Goal: Find specific page/section: Find specific page/section

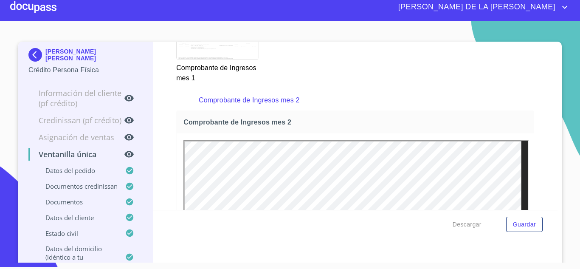
click at [28, 52] on img at bounding box center [36, 55] width 17 height 14
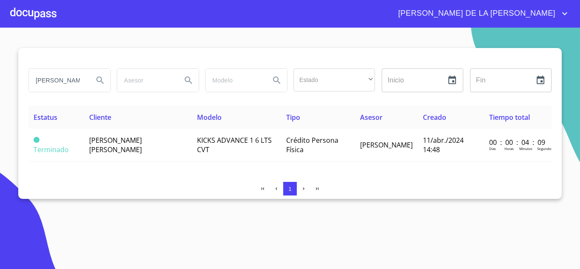
click at [71, 91] on input "[PERSON_NAME] [PERSON_NAME] B" at bounding box center [58, 80] width 58 height 23
click at [72, 85] on input "[PERSON_NAME] [PERSON_NAME] B" at bounding box center [58, 80] width 58 height 23
type input "[PERSON_NAME]"
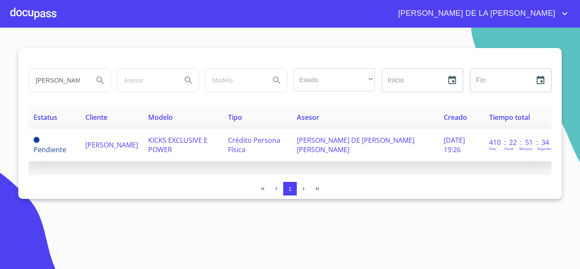
click at [126, 151] on td "[PERSON_NAME]" at bounding box center [111, 145] width 63 height 33
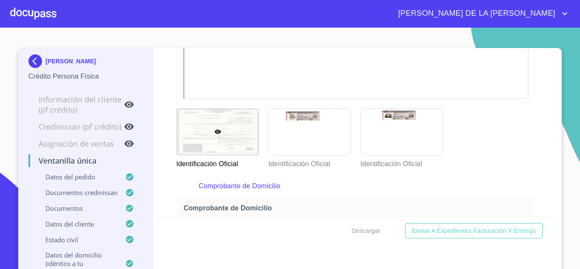
click at [31, 61] on img at bounding box center [36, 61] width 17 height 14
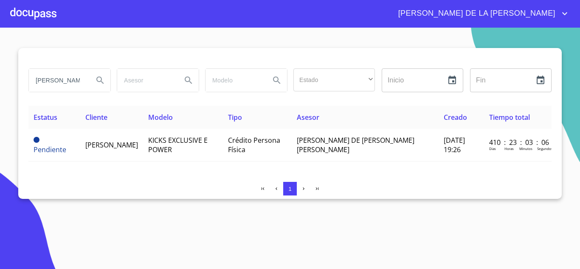
click at [56, 85] on input "[PERSON_NAME]" at bounding box center [58, 80] width 58 height 23
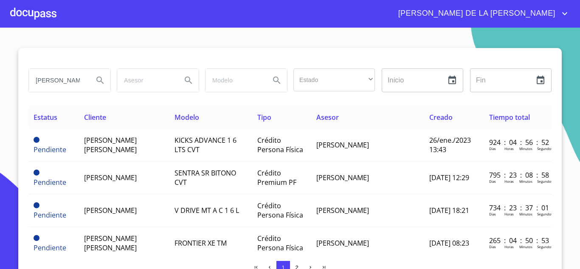
click at [70, 77] on input "[PERSON_NAME]" at bounding box center [58, 80] width 58 height 23
type input "[PERSON_NAME]"
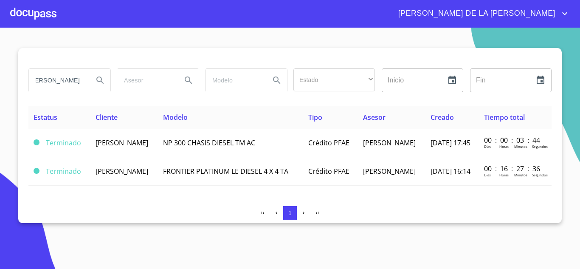
scroll to position [0, 0]
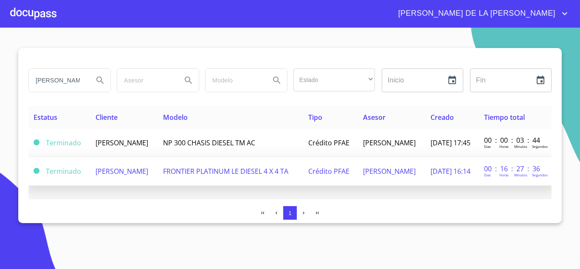
click at [148, 173] on span "[PERSON_NAME]" at bounding box center [121, 170] width 53 height 9
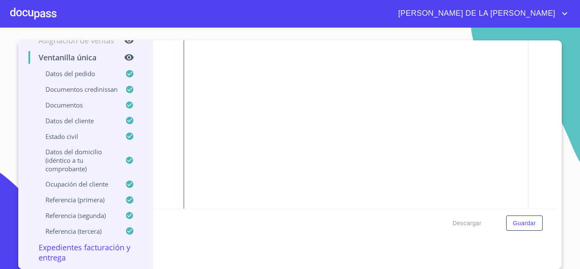
scroll to position [2886, 0]
